Goal: Task Accomplishment & Management: Use online tool/utility

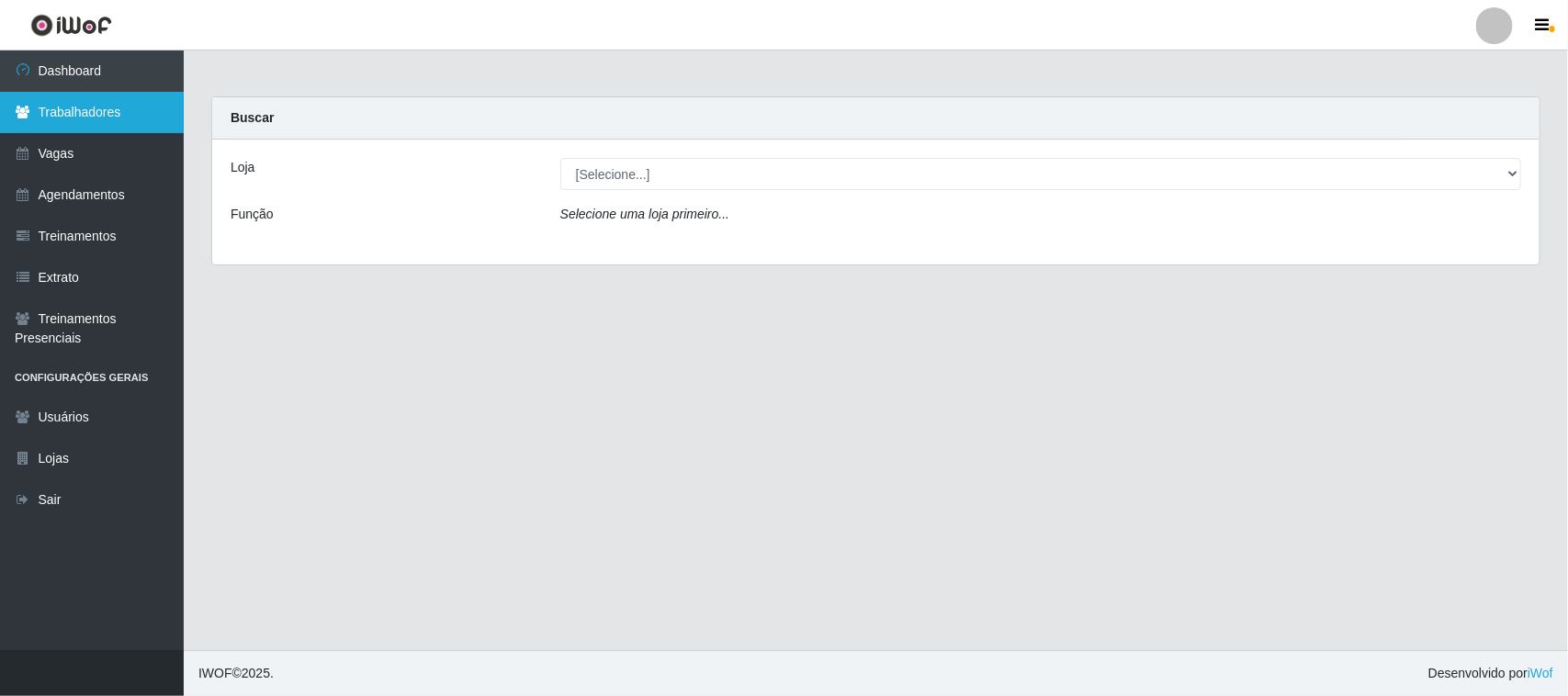
click at [109, 121] on link "Trabalhadores" at bounding box center [91, 112] width 183 height 42
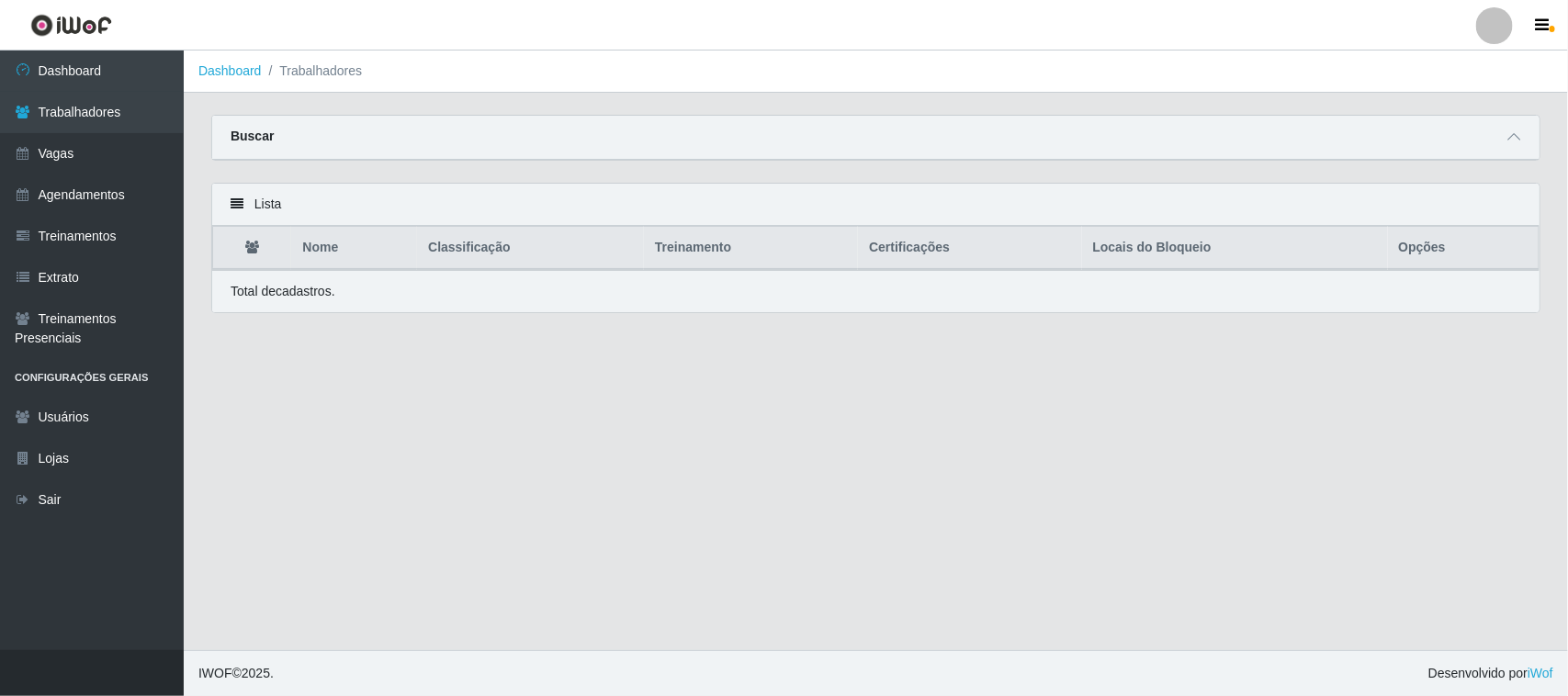
click at [1328, 152] on div "Buscar" at bounding box center [876, 137] width 1328 height 44
click at [1535, 148] on div "Buscar" at bounding box center [876, 137] width 1328 height 44
click at [1526, 139] on div "Buscar" at bounding box center [876, 137] width 1328 height 44
click at [1510, 133] on icon at bounding box center [1514, 137] width 13 height 13
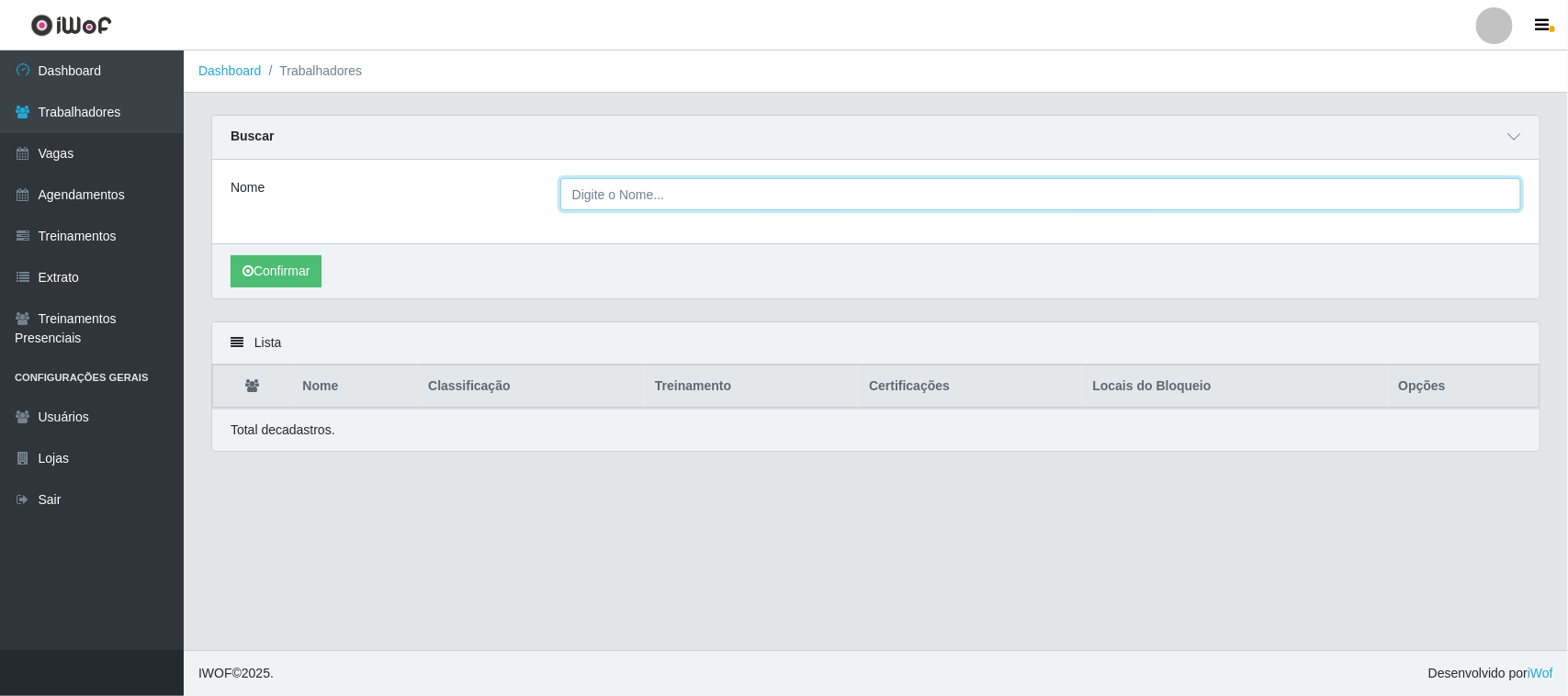
click at [640, 190] on input "Nome" at bounding box center [1040, 194] width 961 height 32
type input "edivania"
click at [231, 255] on button "Confirmar" at bounding box center [276, 270] width 91 height 32
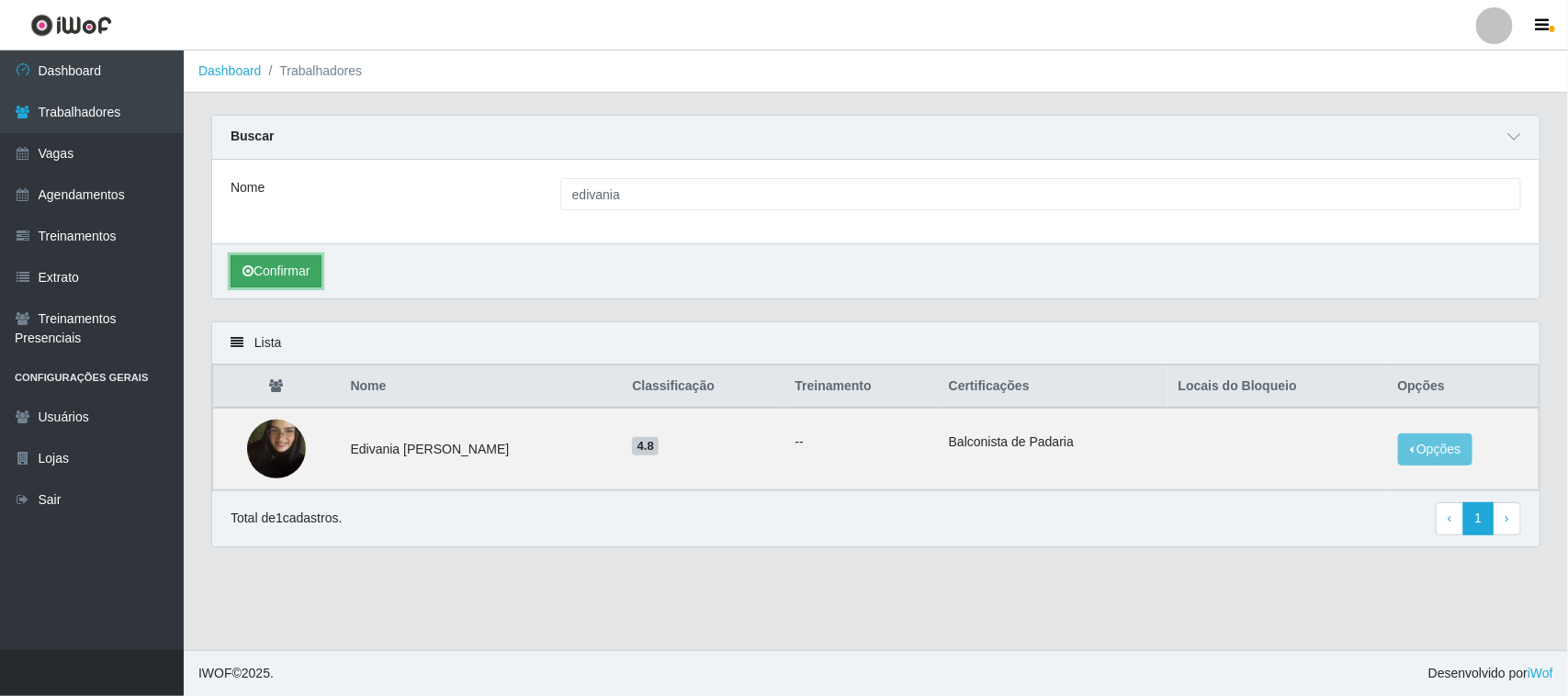
click at [268, 283] on button "Confirmar" at bounding box center [276, 270] width 91 height 32
drag, startPoint x: 1416, startPoint y: 452, endPoint x: 1431, endPoint y: 465, distance: 19.8
click at [1417, 453] on button "Opções" at bounding box center [1436, 449] width 76 height 32
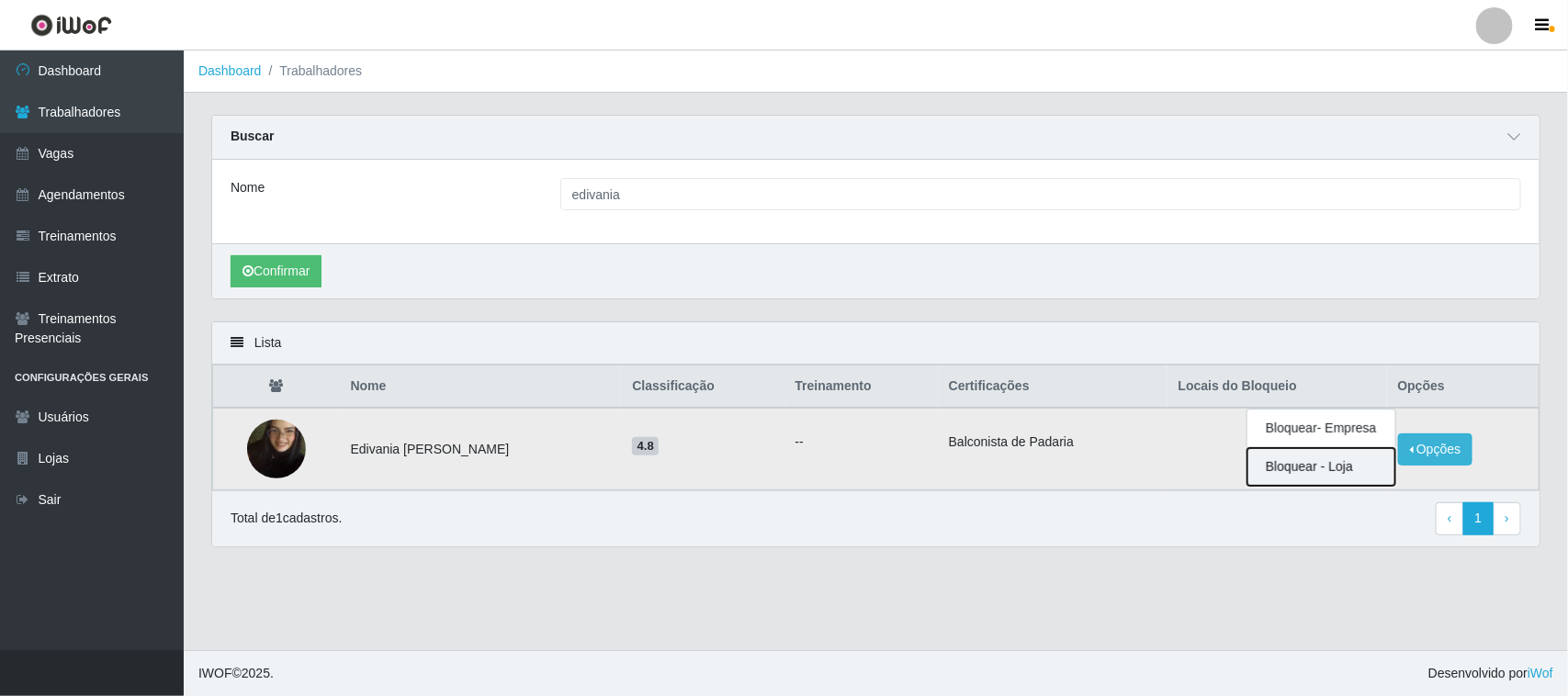
click at [1275, 458] on button "Bloquear - Loja" at bounding box center [1322, 466] width 148 height 38
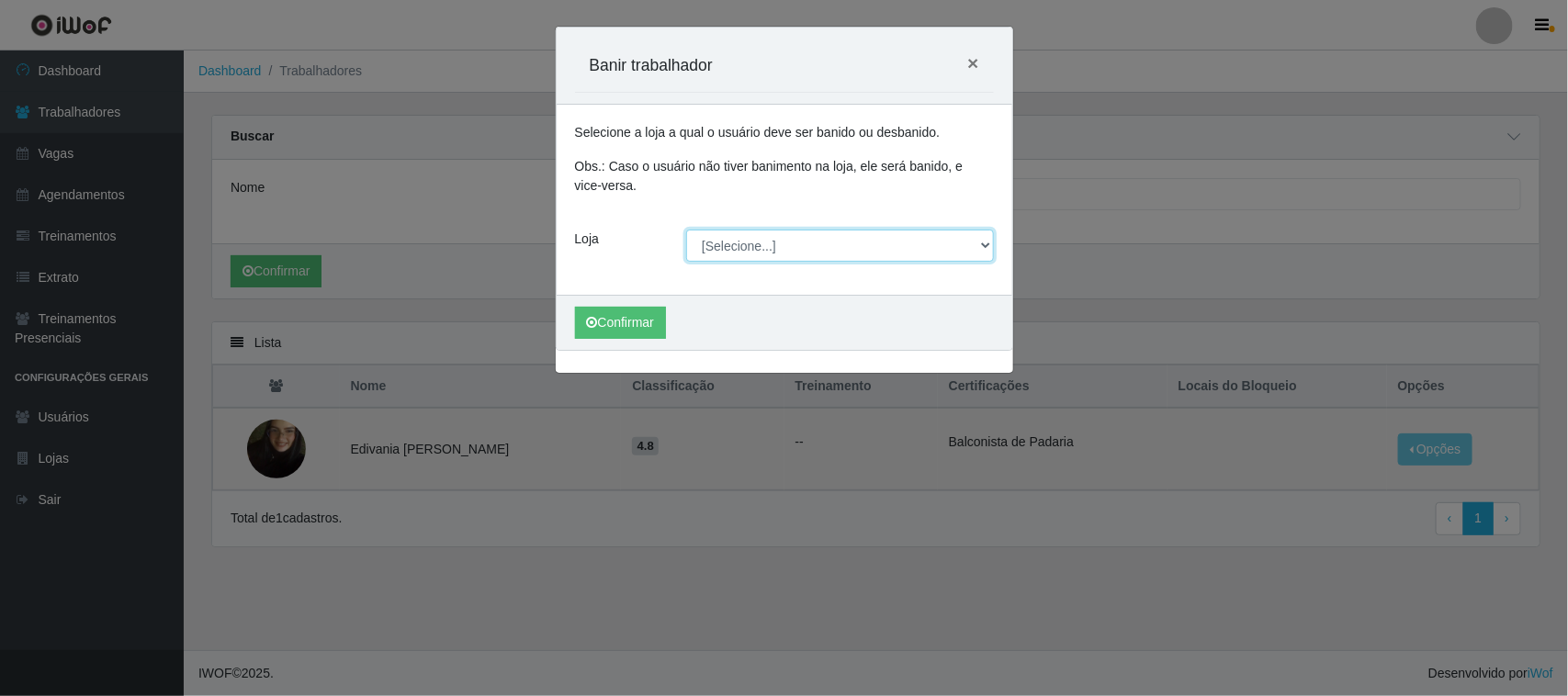
click at [713, 235] on select "[Selecione...] CasaTudo - Mangabeira Casatudo BR" at bounding box center [840, 245] width 307 height 32
select select "197"
click at [687, 231] on select "[Selecione...] CasaTudo - Mangabeira Casatudo BR" at bounding box center [840, 245] width 307 height 32
click at [644, 305] on div "Confirmar" at bounding box center [784, 322] width 456 height 55
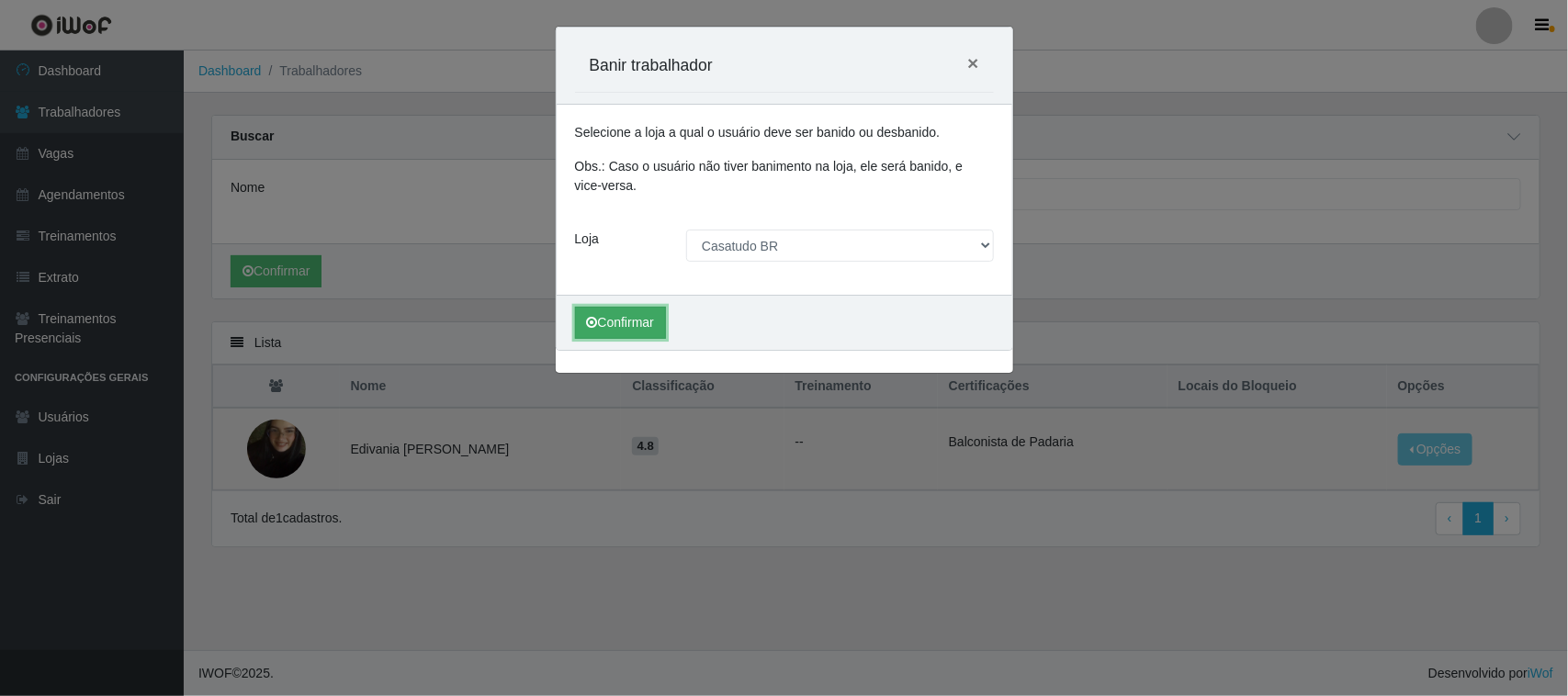
click at [645, 327] on button "Confirmar" at bounding box center [621, 322] width 91 height 32
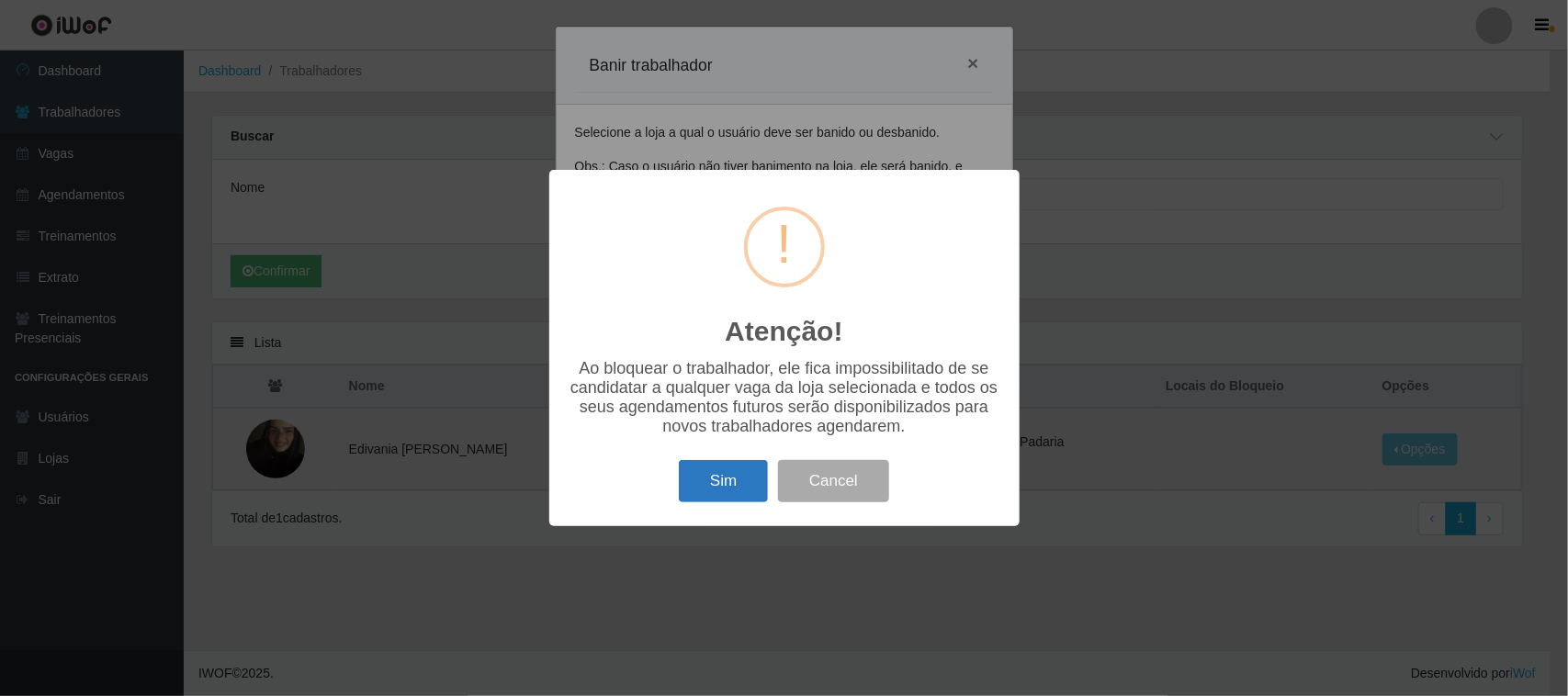
click at [728, 483] on button "Sim" at bounding box center [723, 482] width 89 height 44
